Goal: Check status: Check status

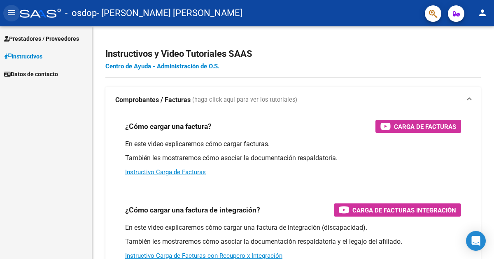
click at [17, 17] on button "menu" at bounding box center [11, 13] width 16 height 16
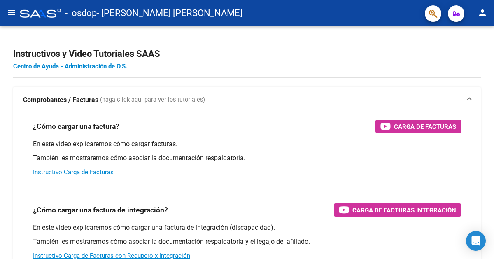
click at [17, 17] on button "menu" at bounding box center [11, 13] width 16 height 16
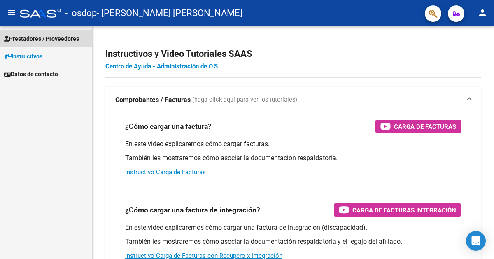
click at [54, 35] on span "Prestadores / Proveedores" at bounding box center [41, 38] width 75 height 9
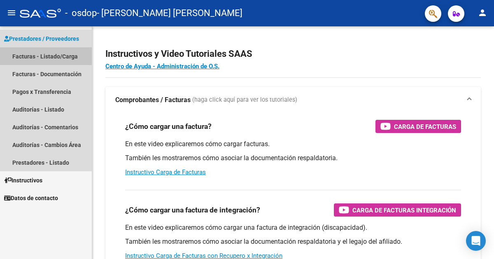
click at [59, 59] on link "Facturas - Listado/Carga" at bounding box center [46, 56] width 92 height 18
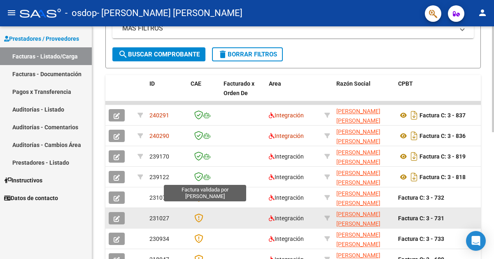
scroll to position [175, 0]
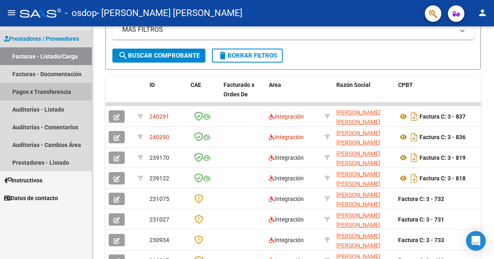
click at [62, 91] on link "Pagos x Transferencia" at bounding box center [46, 92] width 92 height 18
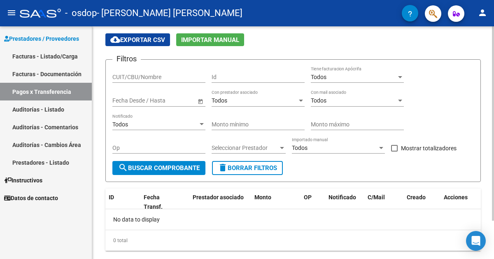
scroll to position [46, 0]
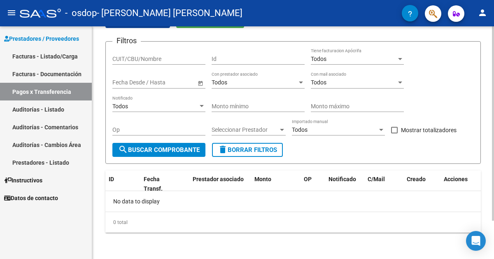
click at [201, 86] on span "Open calendar" at bounding box center [201, 83] width 20 height 20
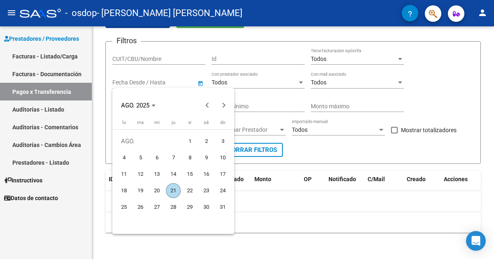
click at [191, 142] on span "1" at bounding box center [189, 141] width 15 height 15
type input "[DATE]"
click at [324, 154] on div at bounding box center [247, 129] width 494 height 259
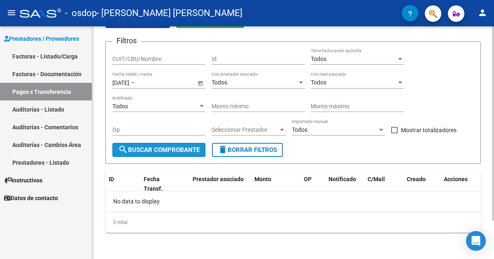
click at [191, 149] on span "search Buscar Comprobante" at bounding box center [159, 149] width 82 height 7
